Goal: Transaction & Acquisition: Purchase product/service

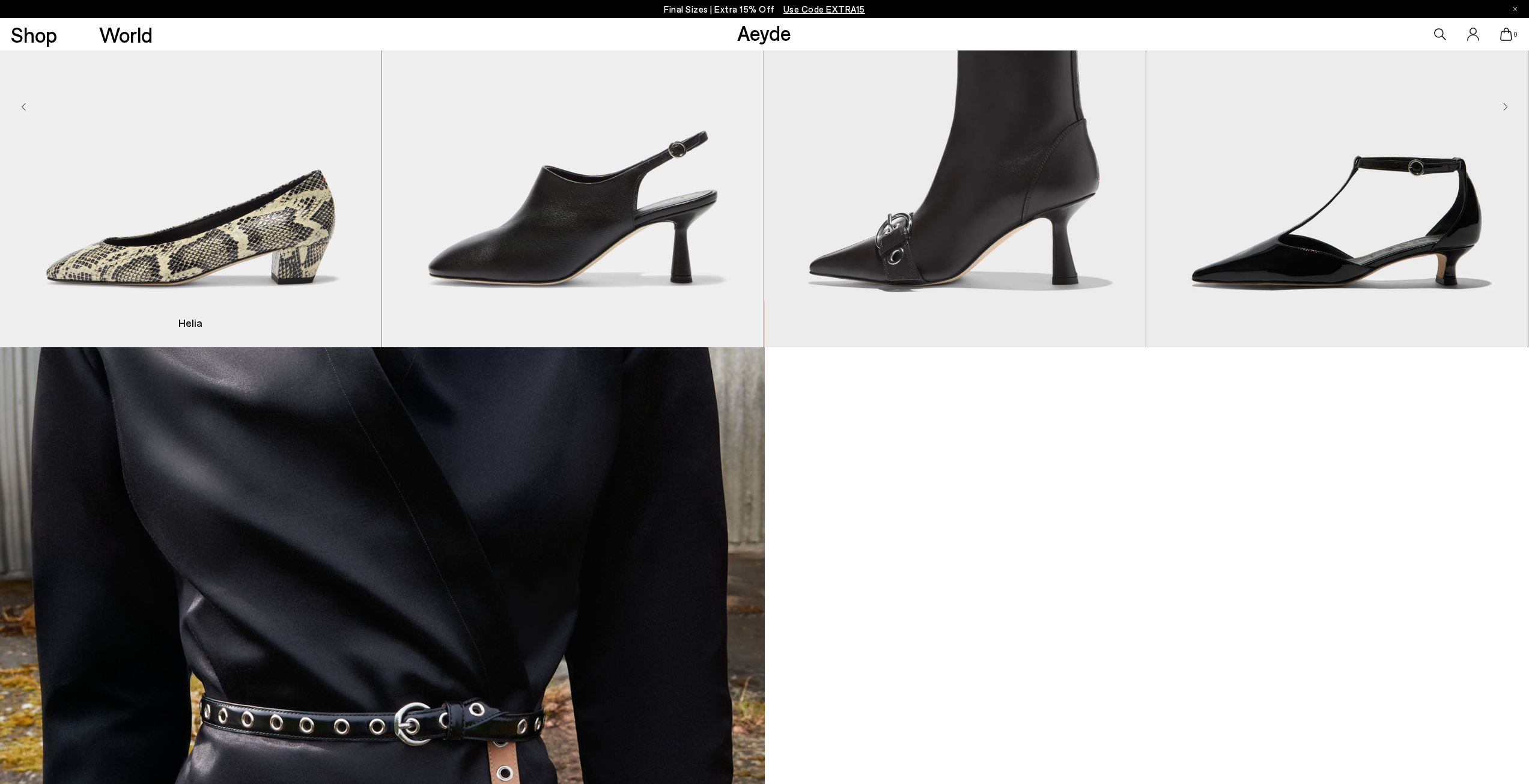
scroll to position [1682, 0]
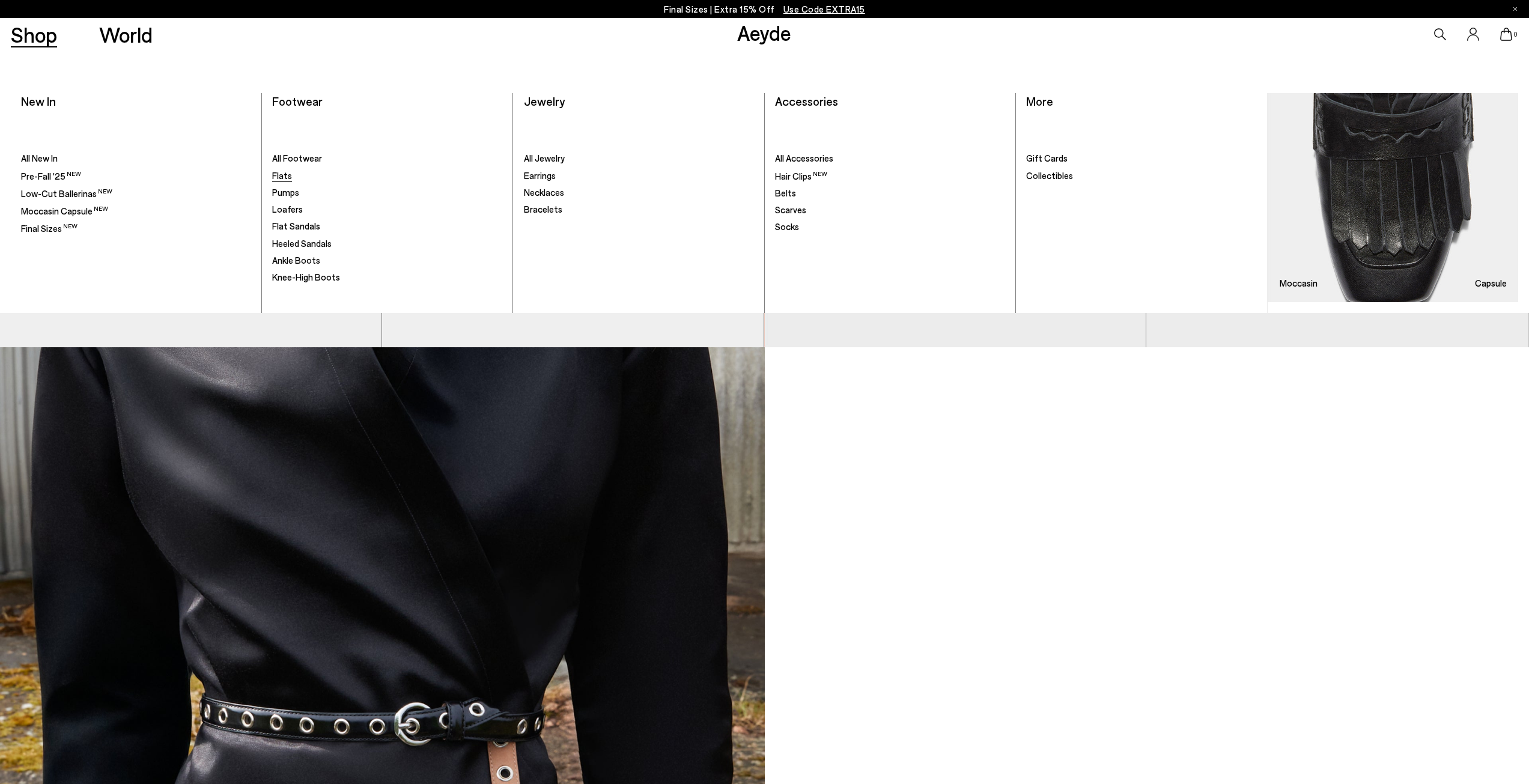
click at [286, 178] on span "Flats" at bounding box center [282, 175] width 20 height 11
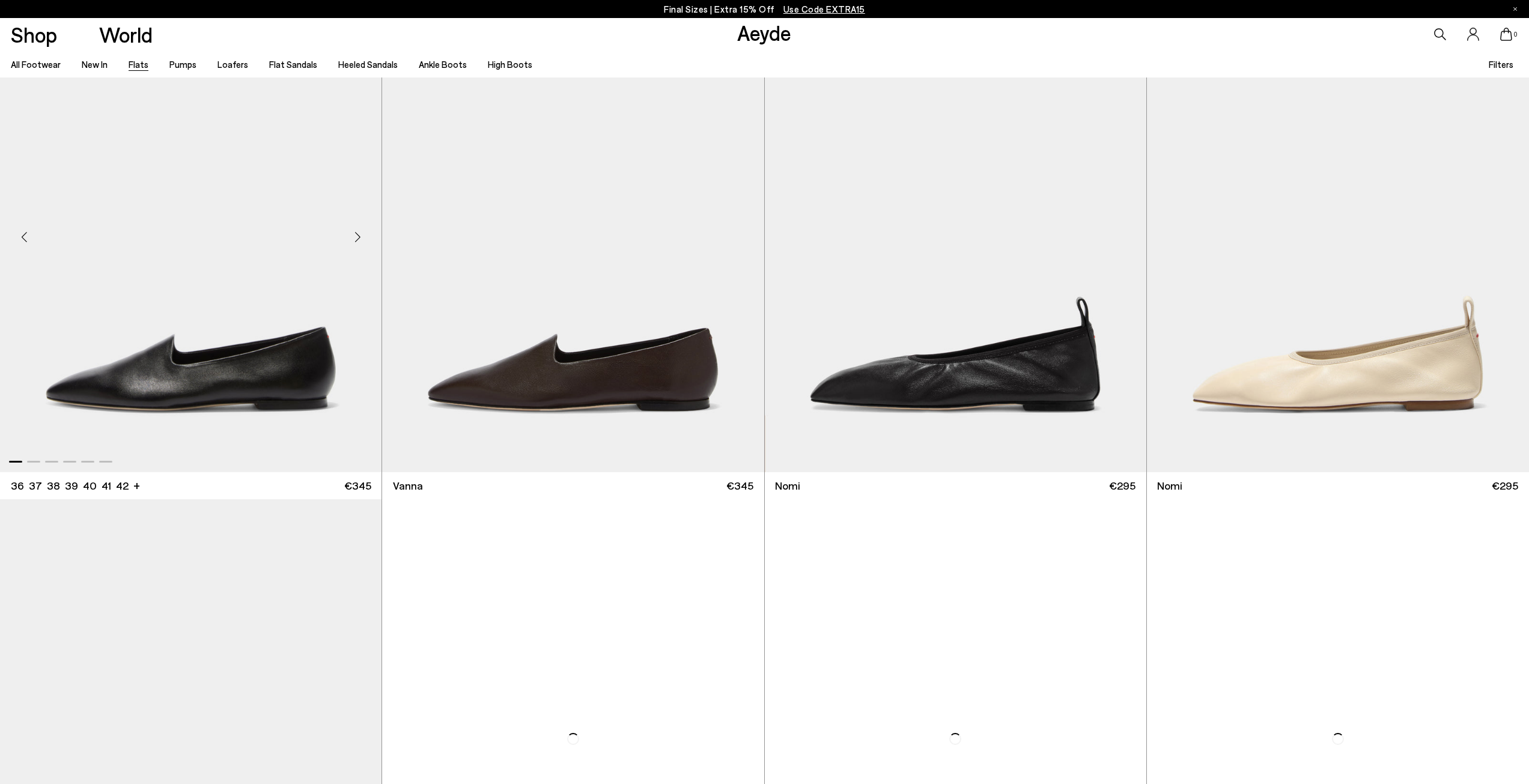
scroll to position [615, 0]
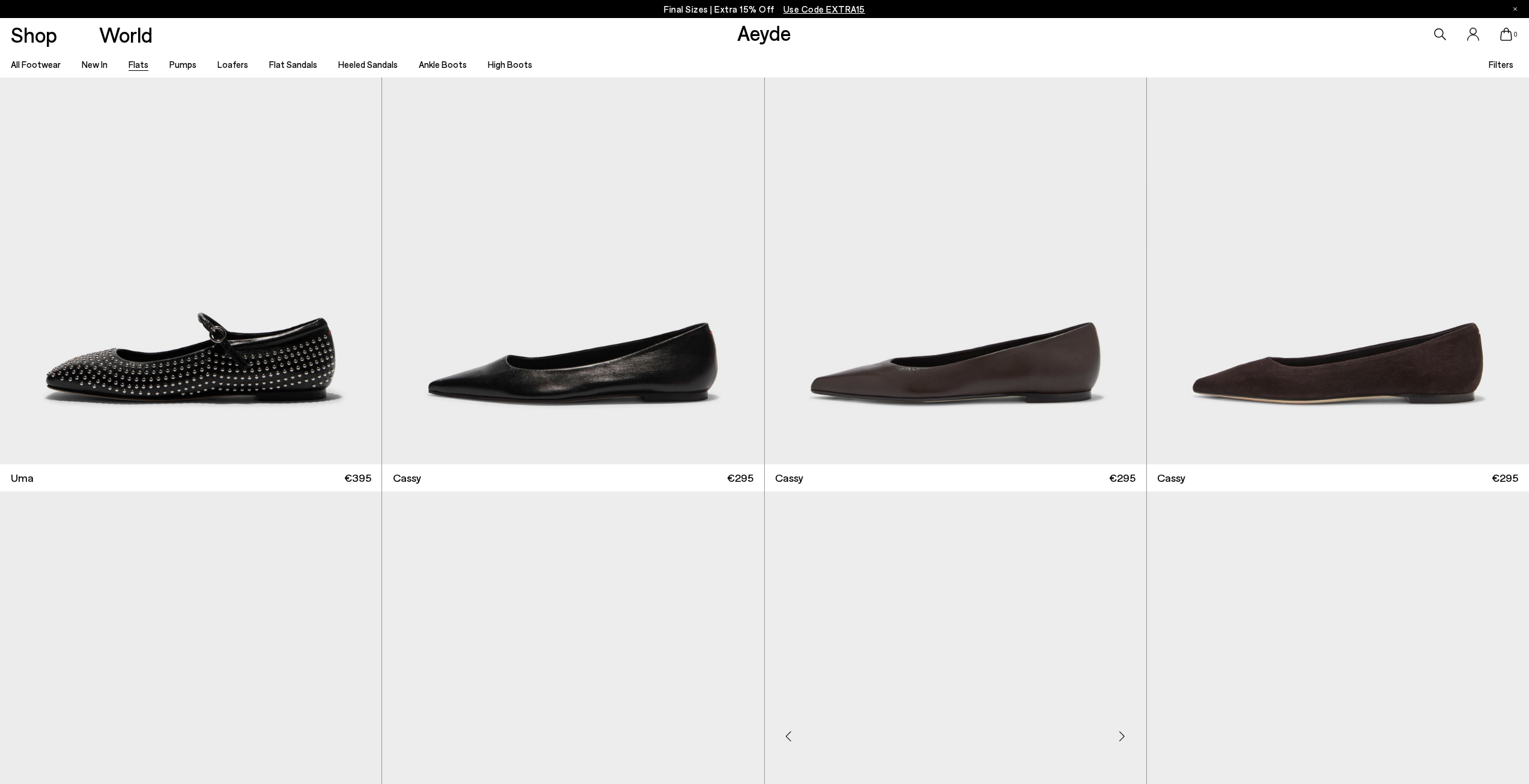
scroll to position [3079, 0]
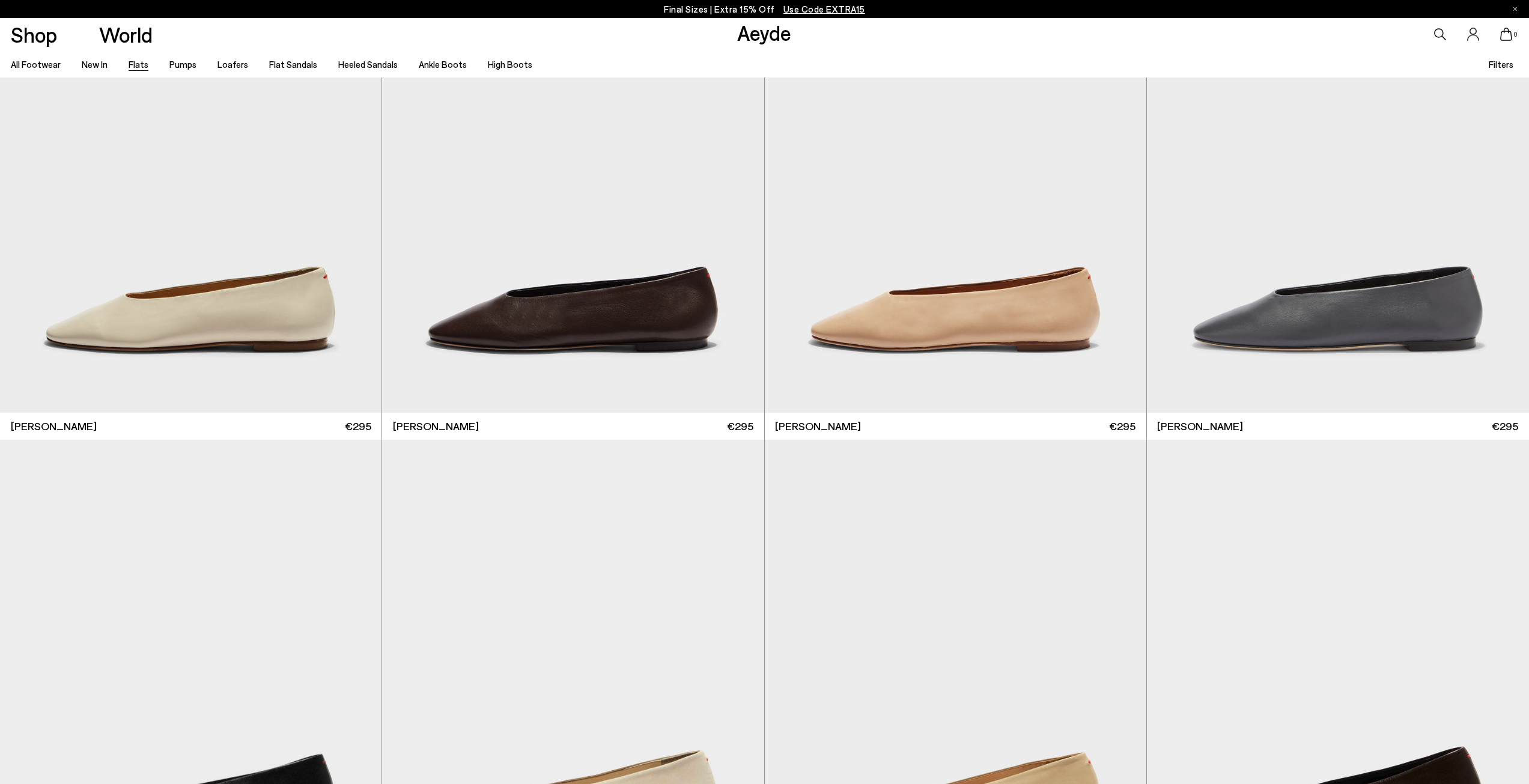
scroll to position [5241, 0]
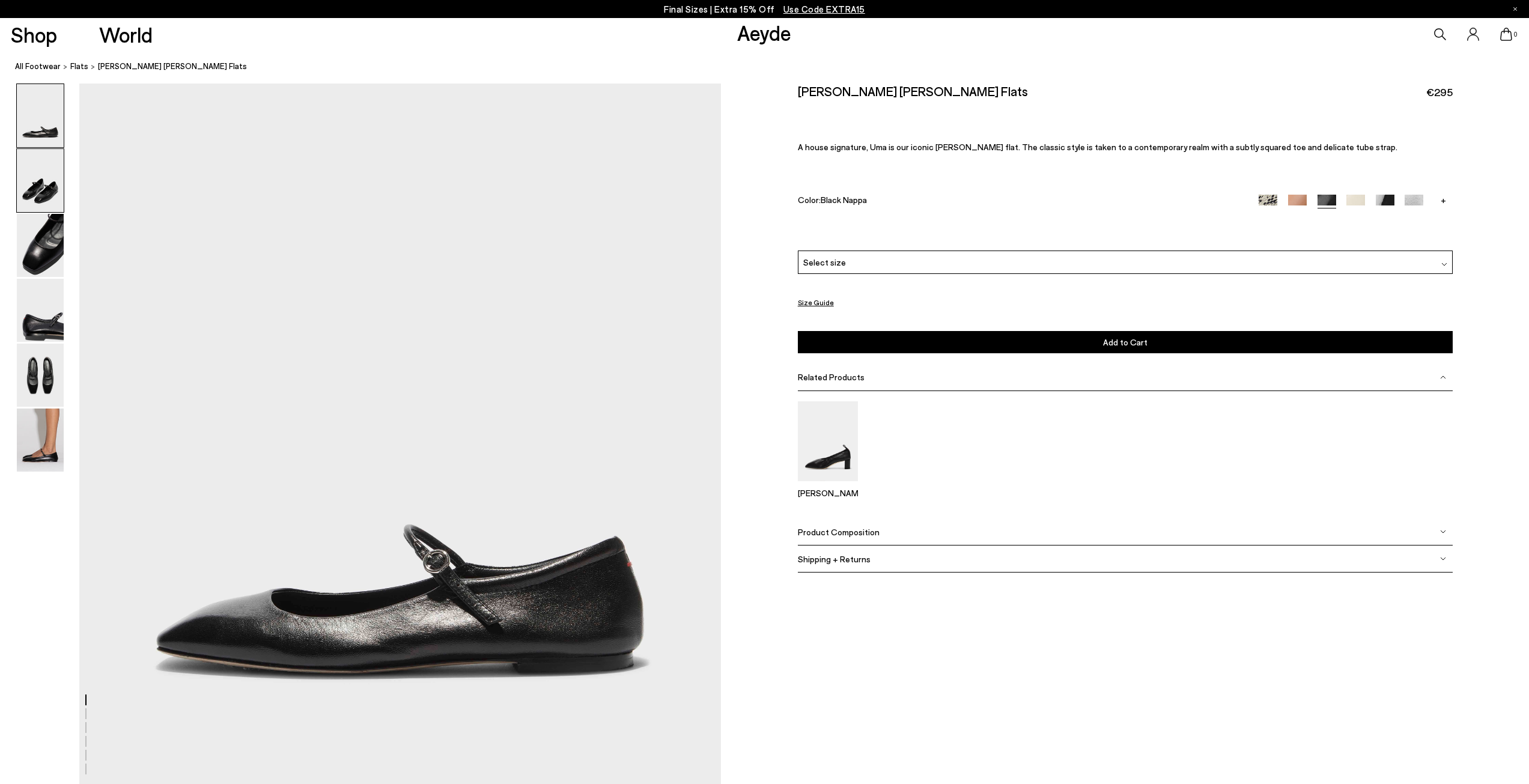
click at [60, 194] on img at bounding box center [40, 181] width 47 height 63
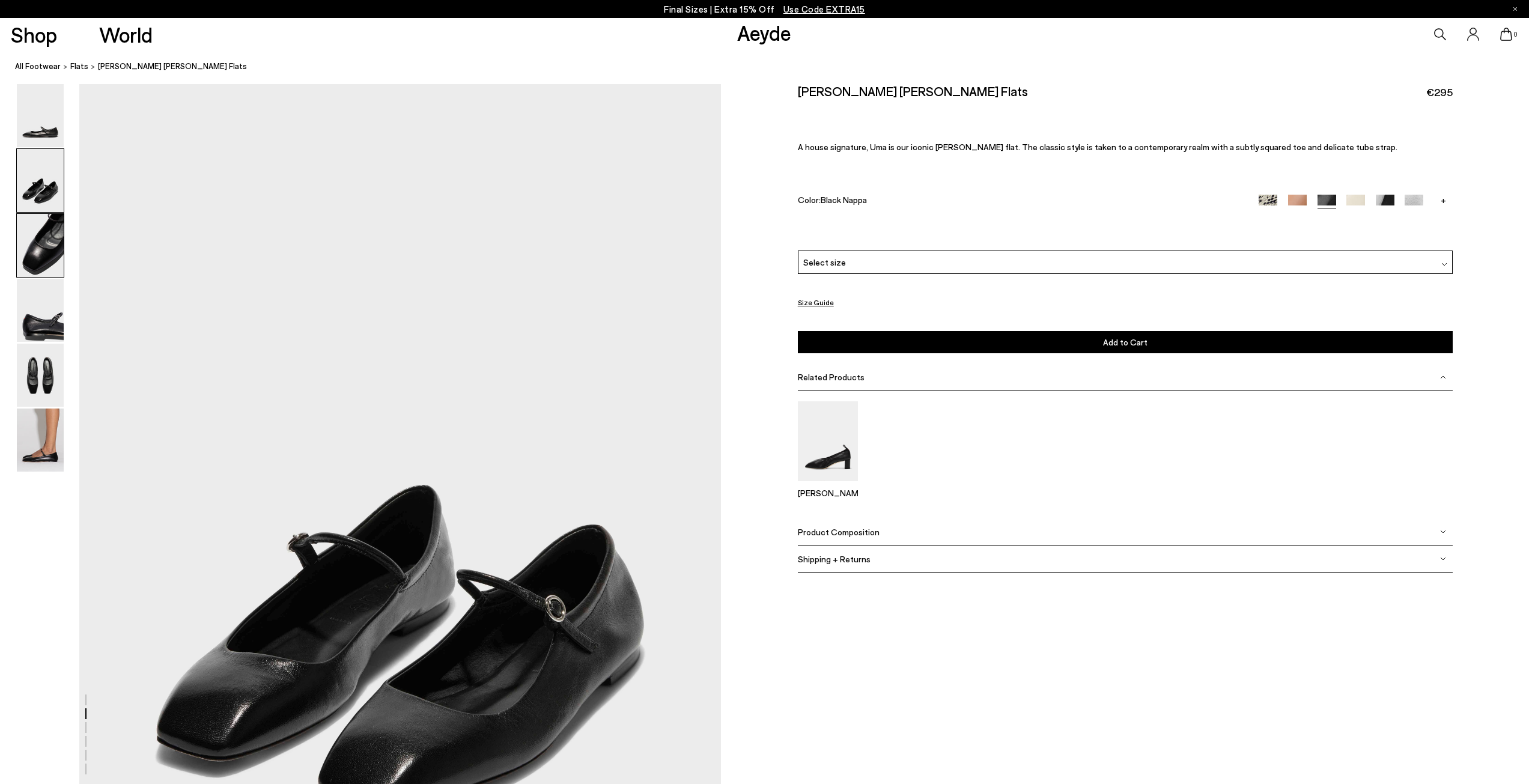
scroll to position [703, 0]
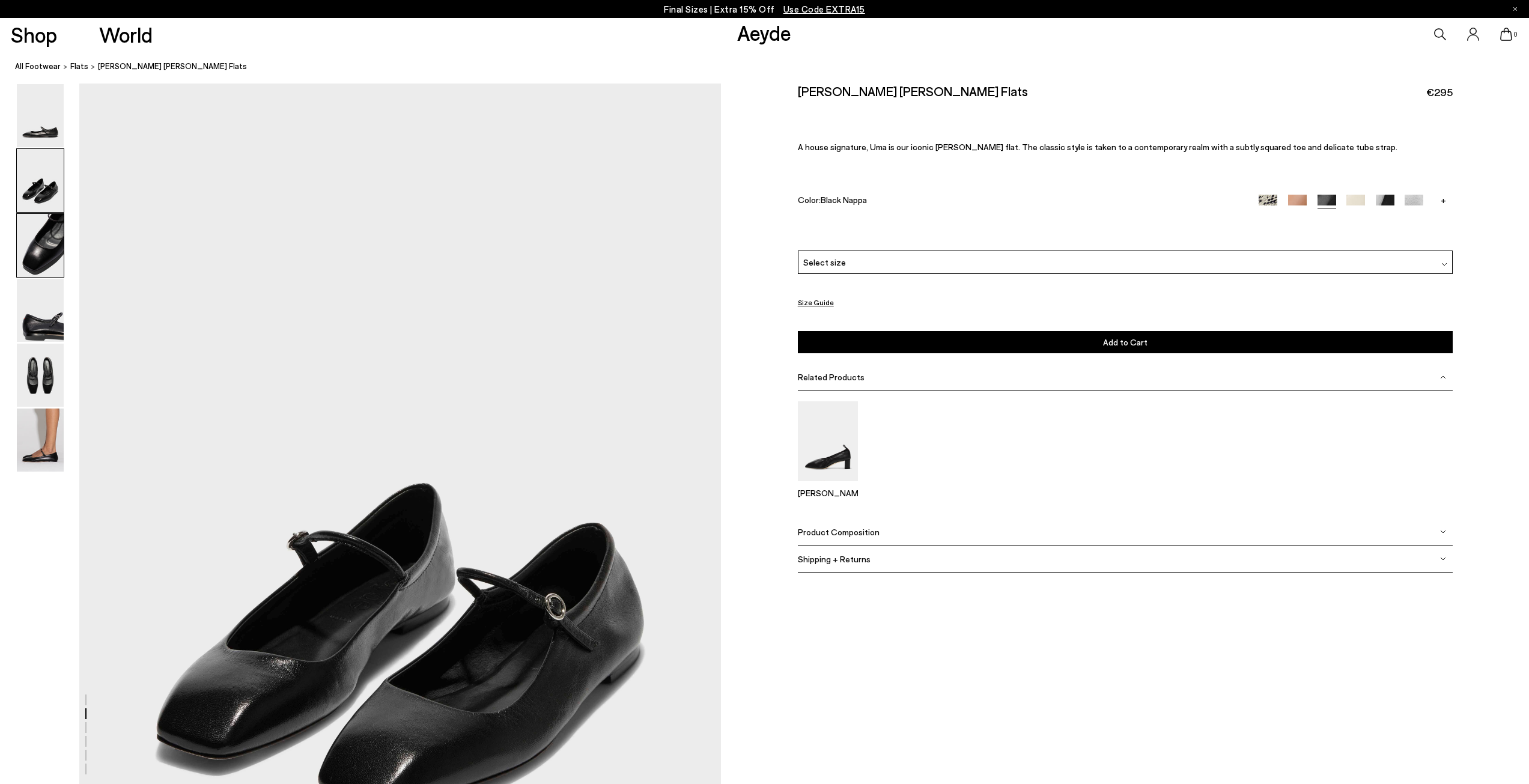
click at [50, 251] on img at bounding box center [40, 245] width 47 height 63
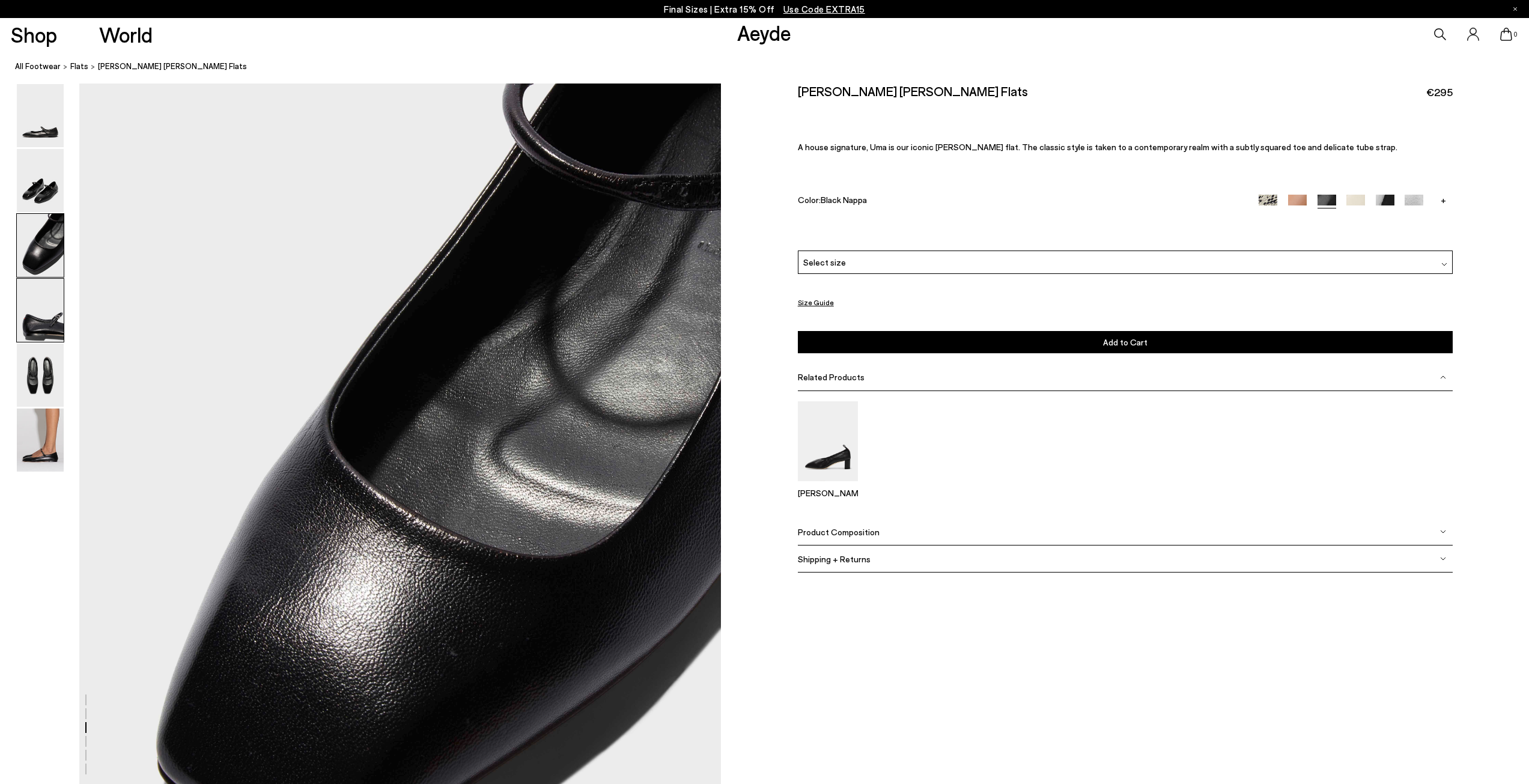
click at [50, 339] on img at bounding box center [40, 310] width 47 height 63
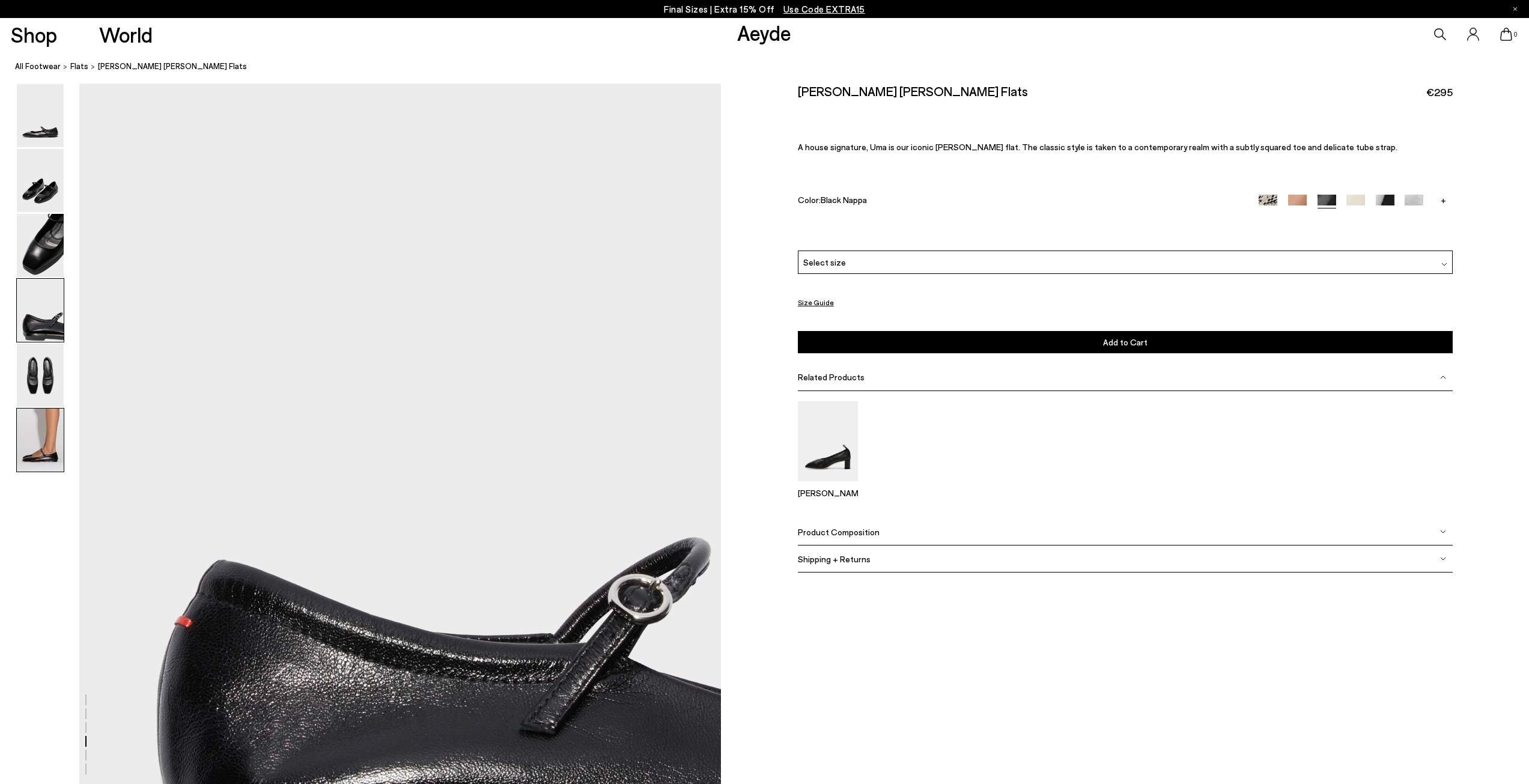
click at [46, 448] on img at bounding box center [40, 440] width 47 height 63
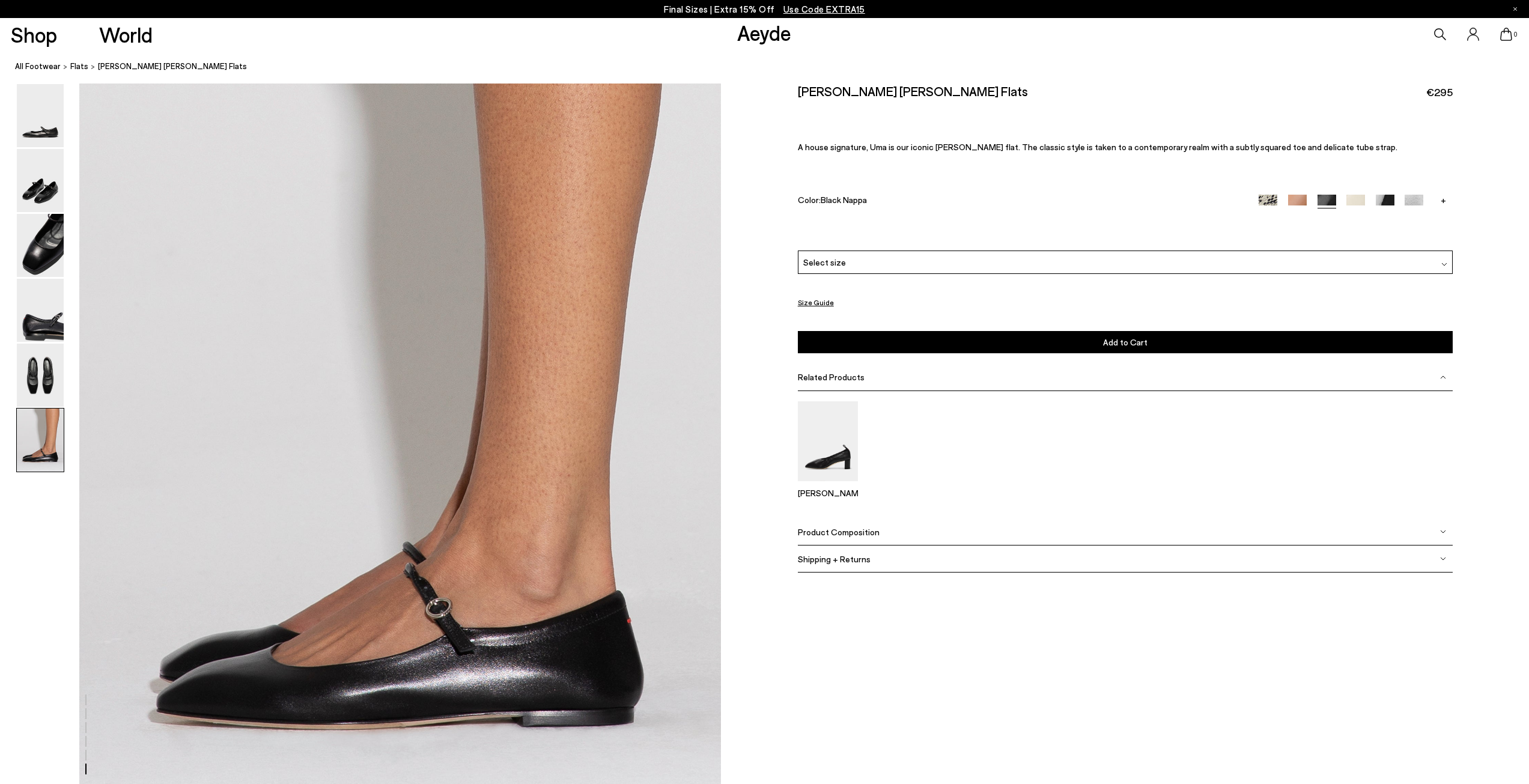
scroll to position [4216, 0]
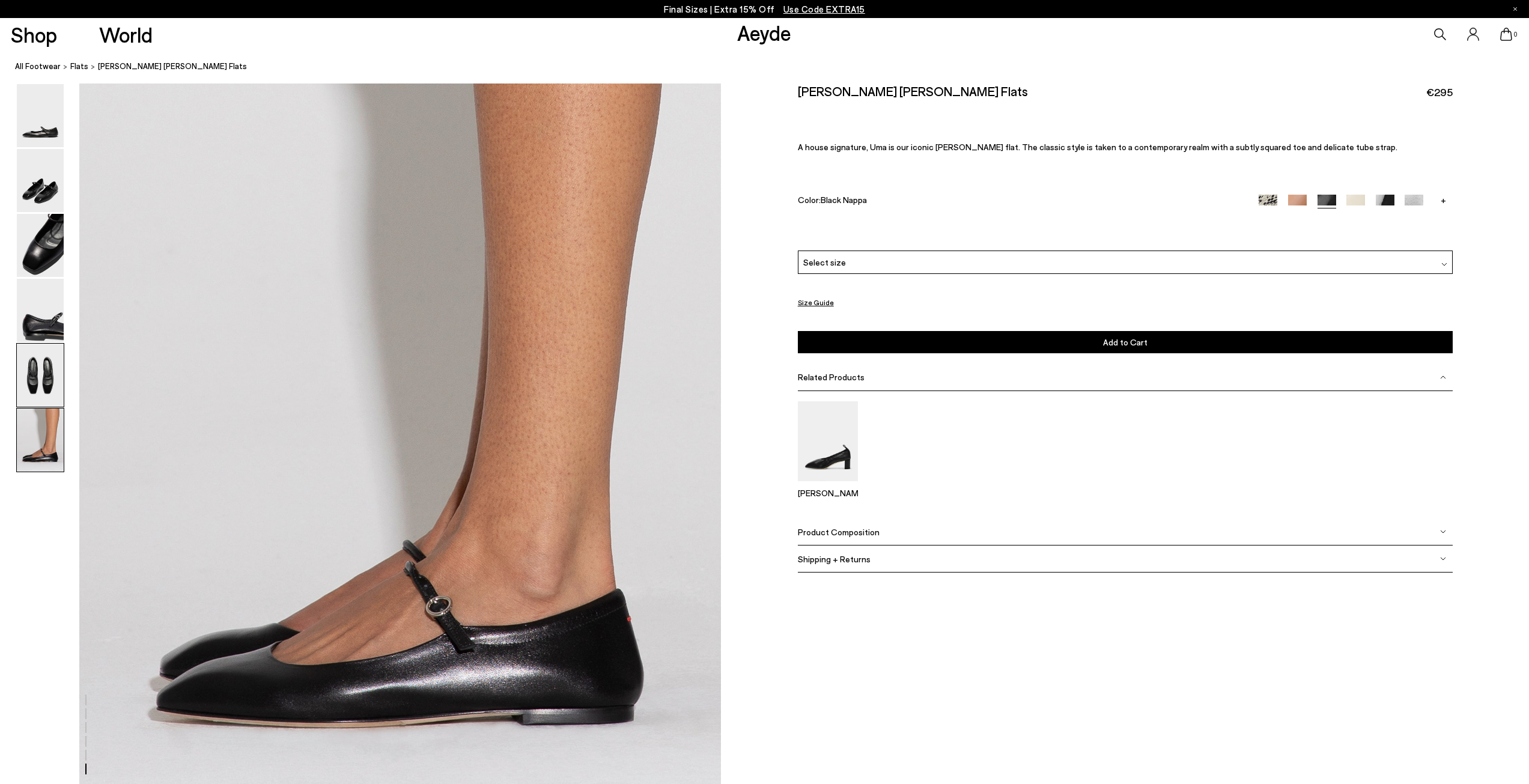
click at [35, 383] on img at bounding box center [40, 375] width 47 height 63
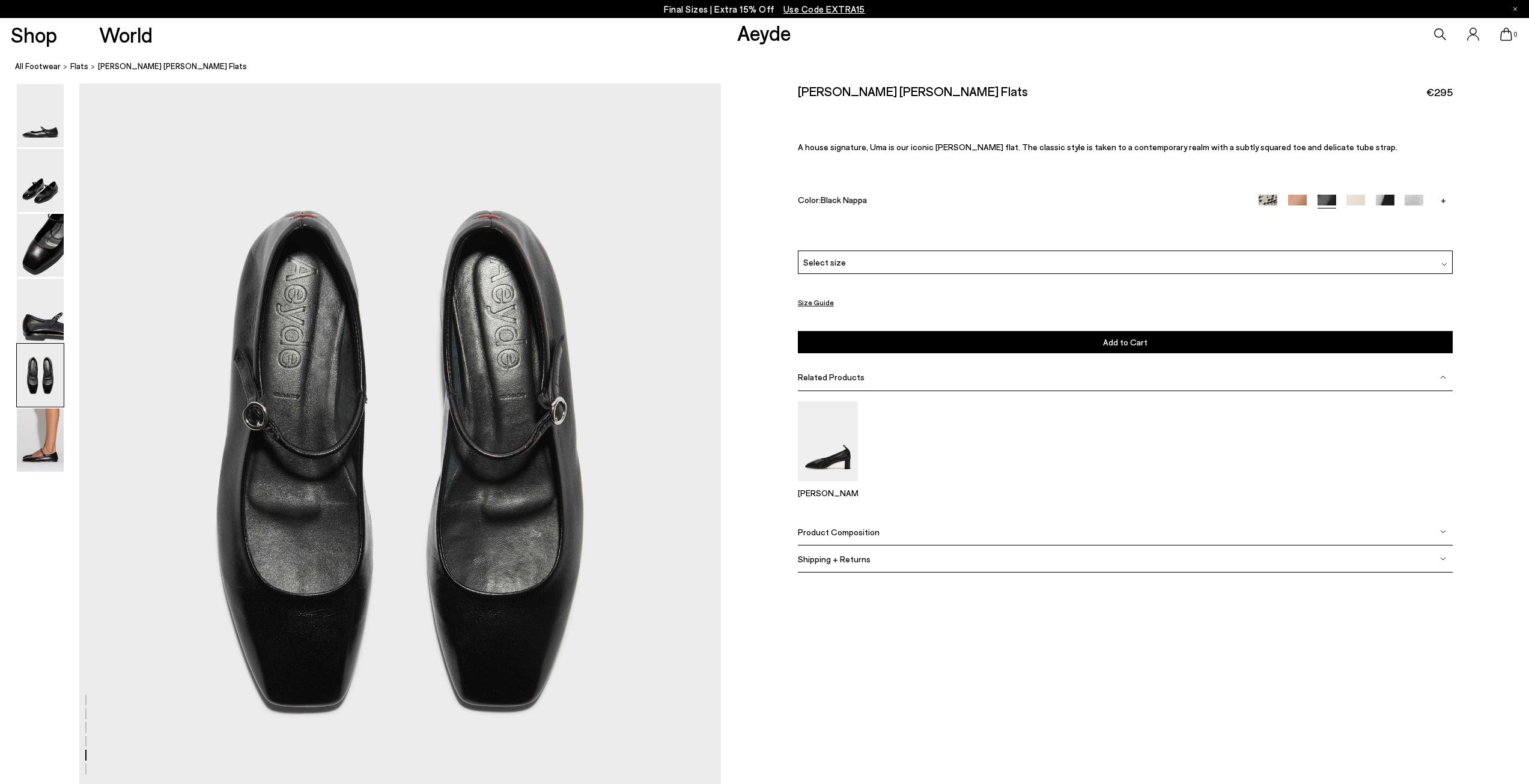
scroll to position [3276, 0]
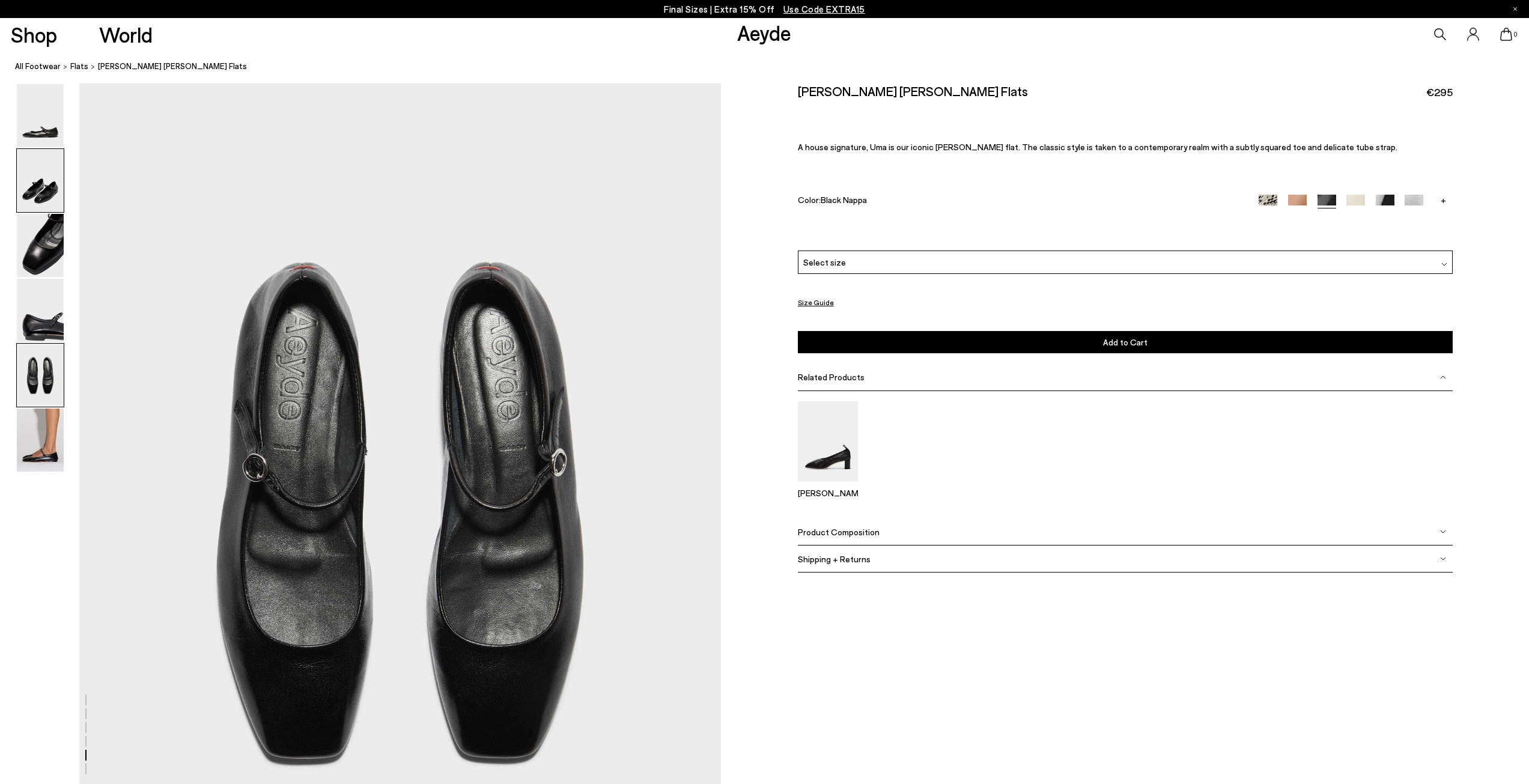
click at [48, 178] on img at bounding box center [40, 181] width 47 height 63
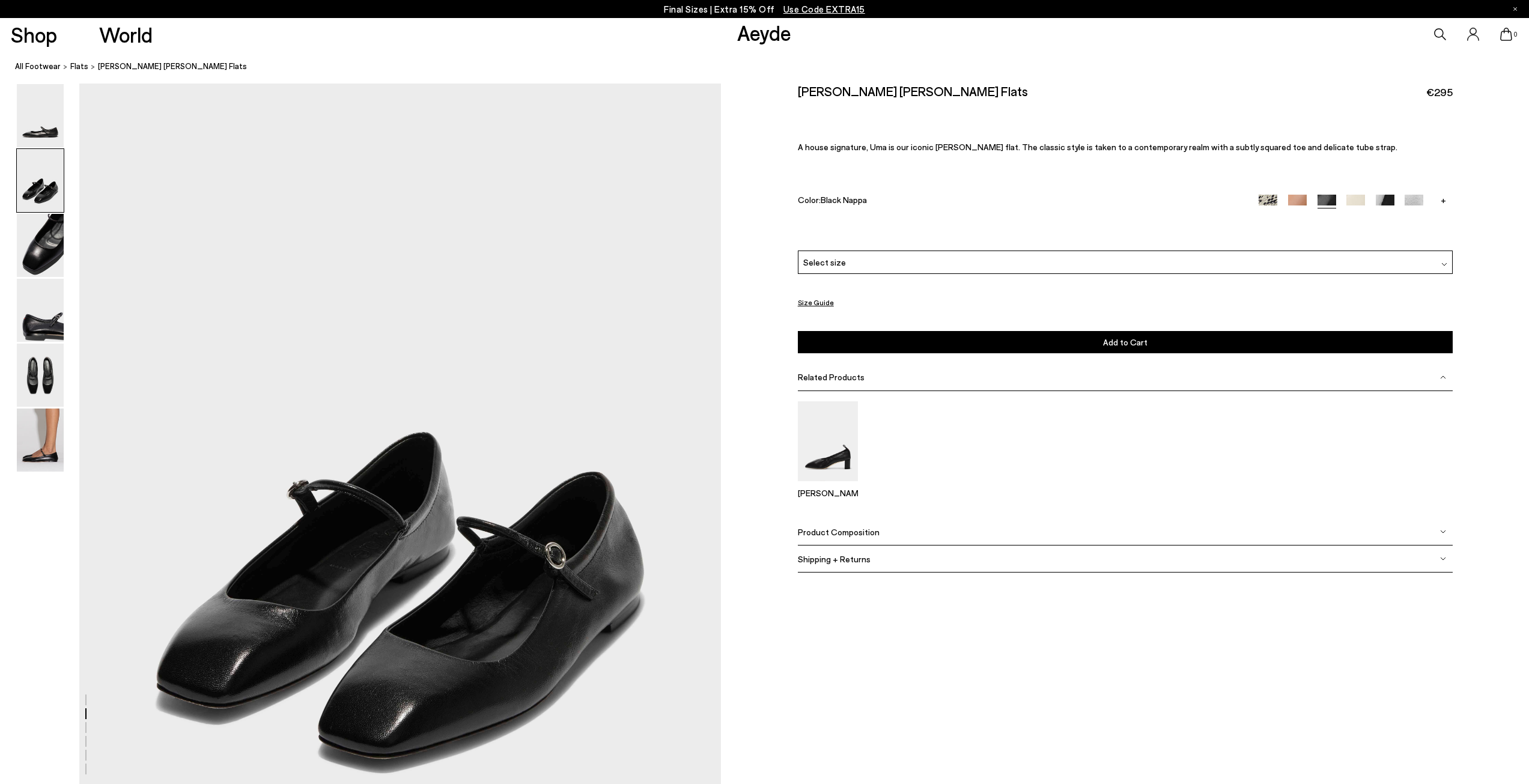
scroll to position [883, 0]
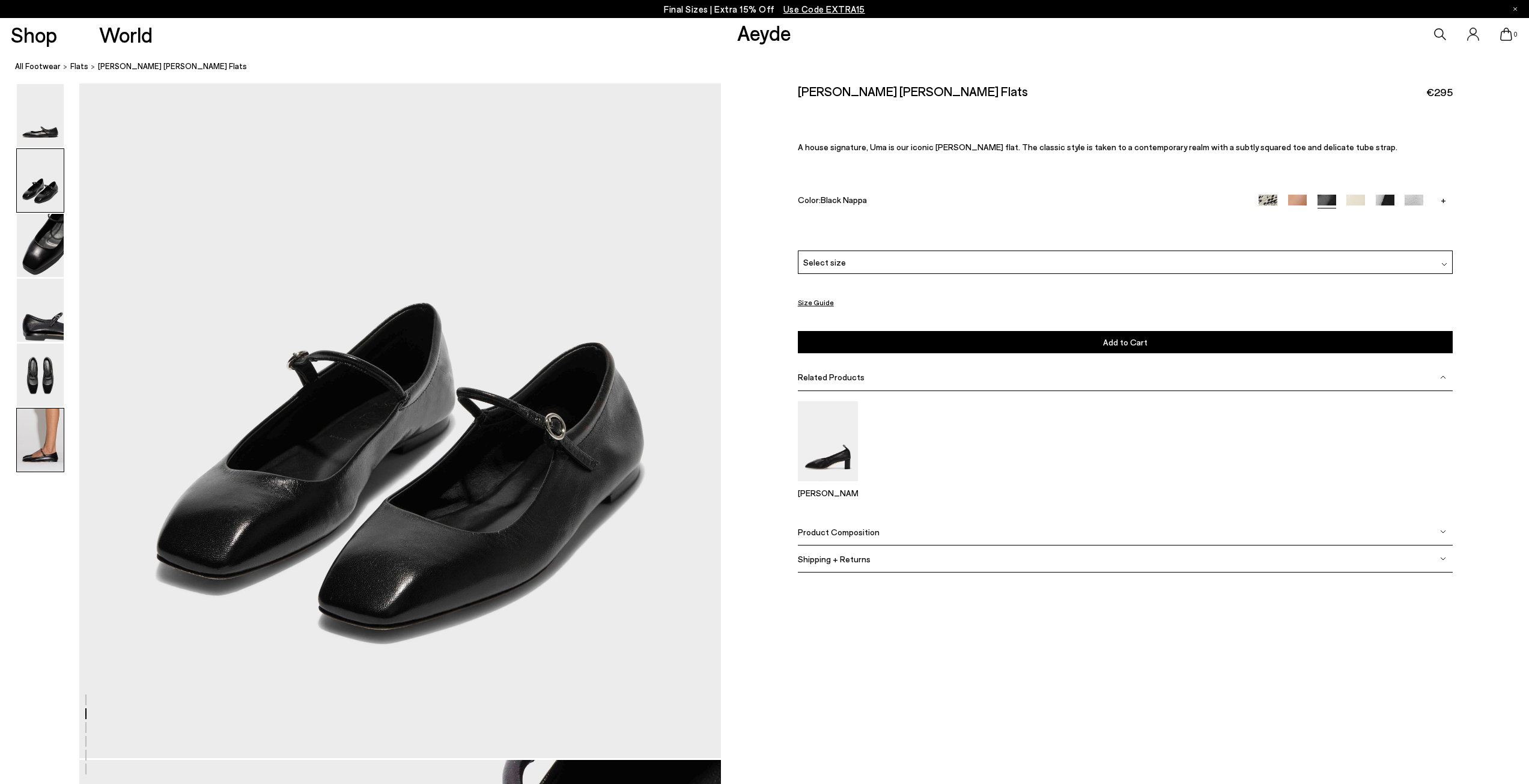
click at [35, 450] on img at bounding box center [40, 440] width 47 height 63
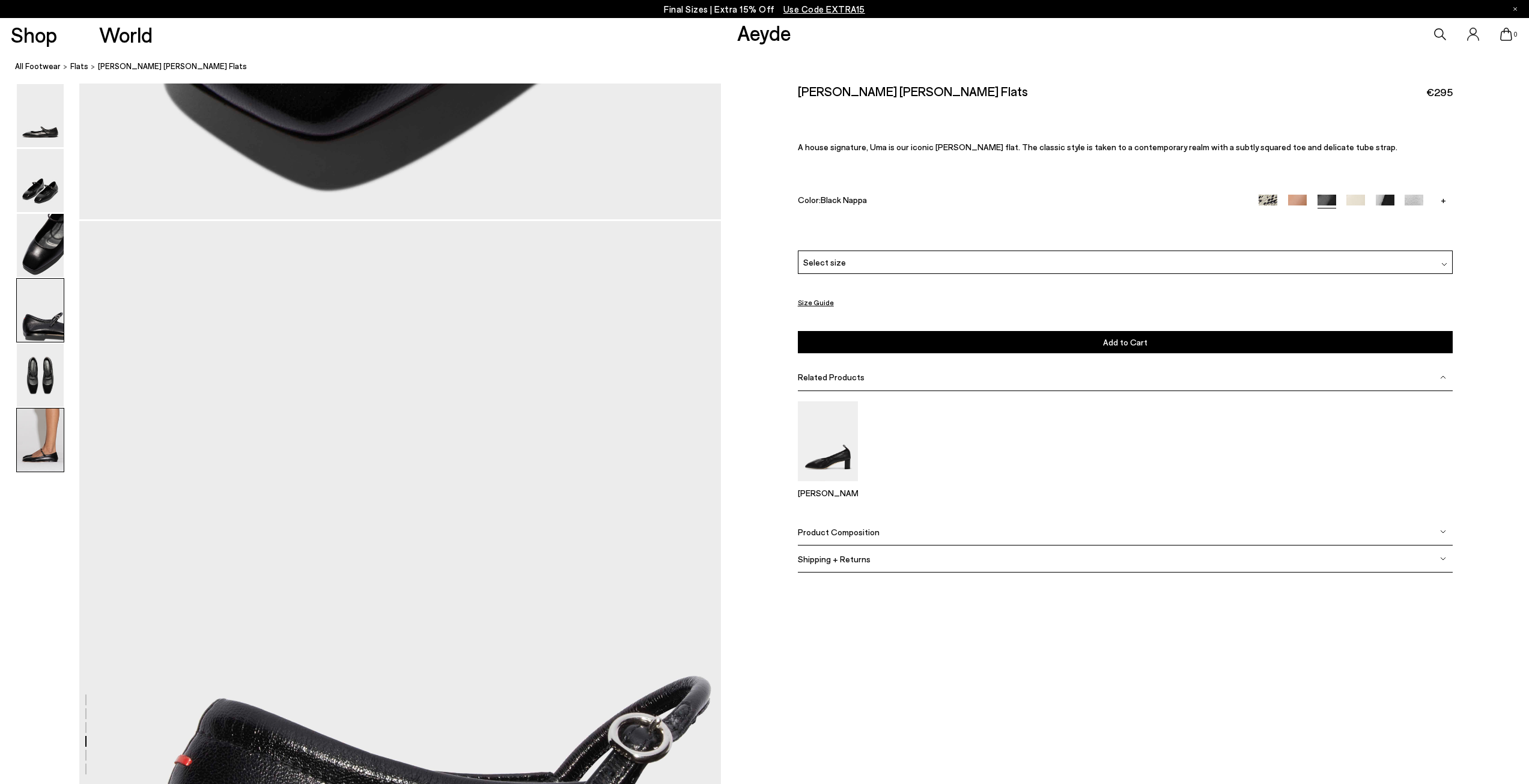
scroll to position [4216, 0]
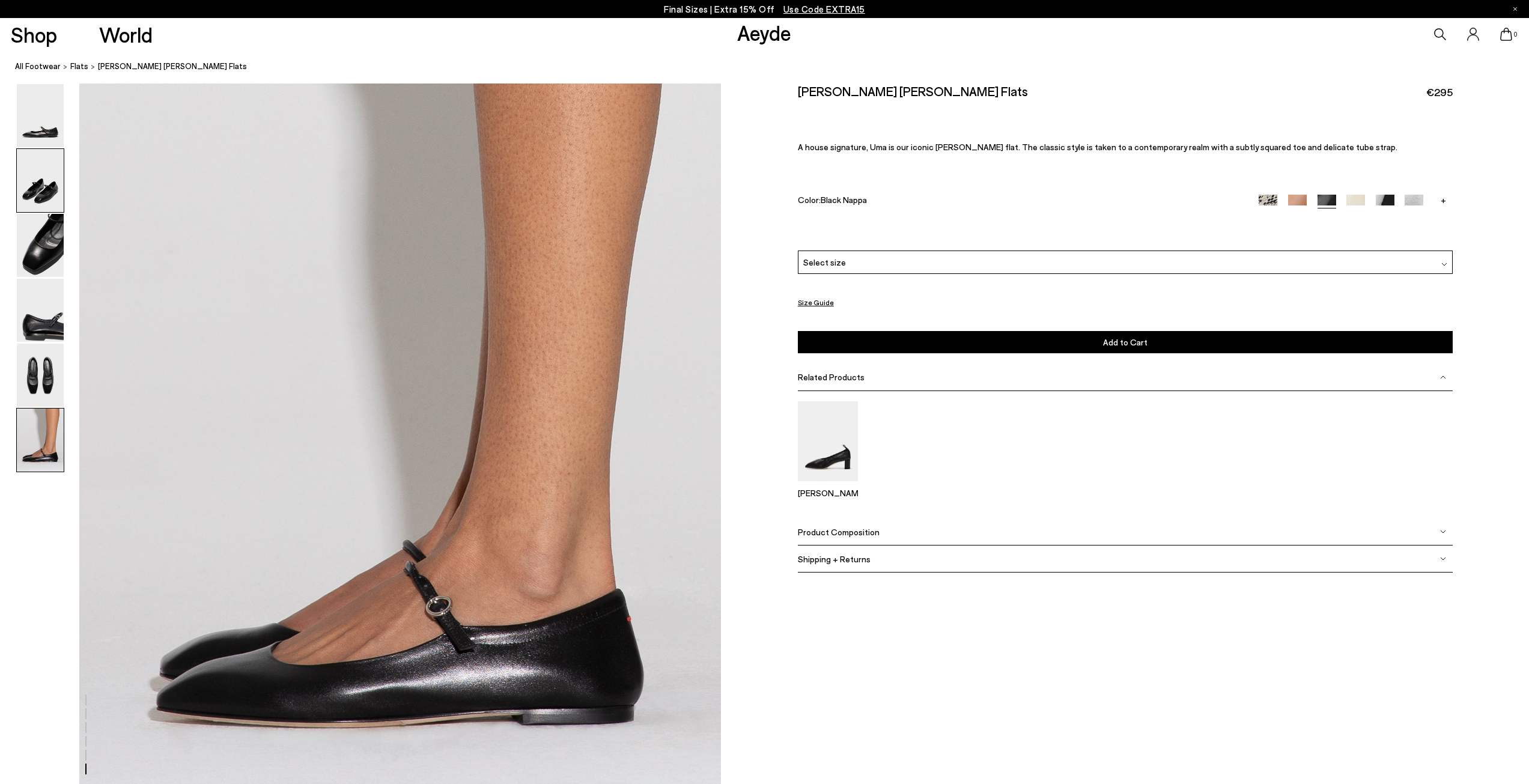
click at [47, 173] on img at bounding box center [40, 181] width 47 height 63
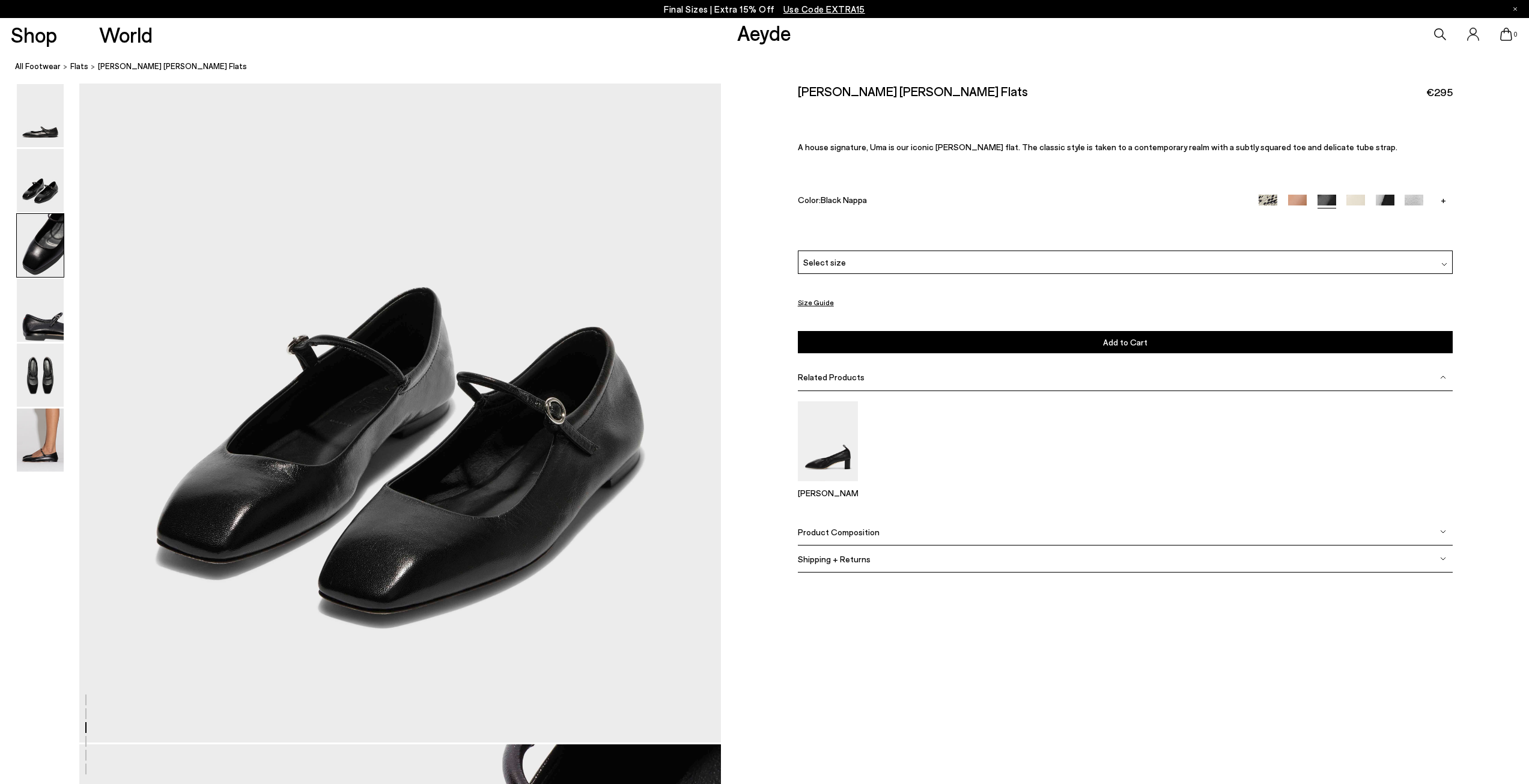
scroll to position [703, 0]
